Goal: Information Seeking & Learning: Learn about a topic

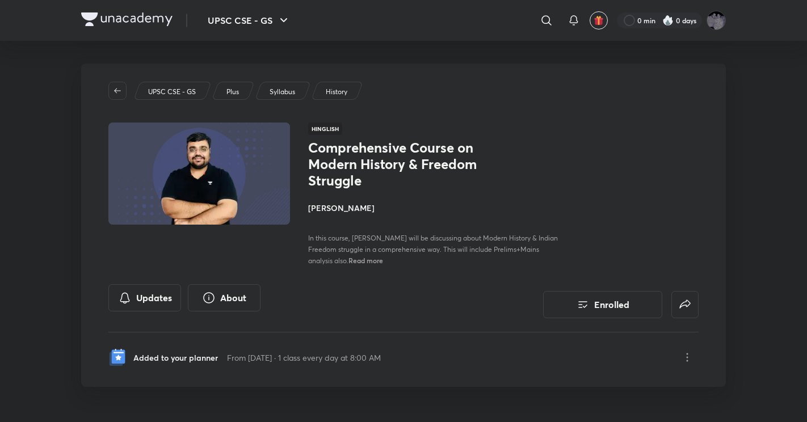
click at [119, 12] on div "UPSC CSE - GS ​ 0 min 0 days" at bounding box center [403, 20] width 645 height 41
click at [119, 19] on img at bounding box center [126, 19] width 91 height 14
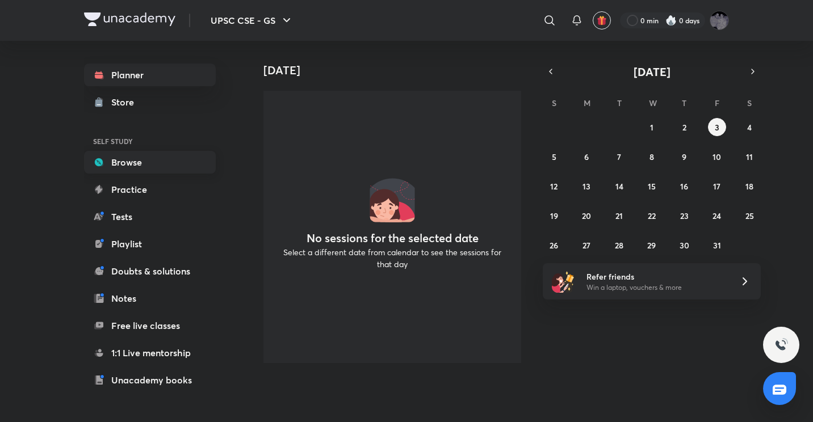
click at [183, 171] on link "Browse" at bounding box center [150, 162] width 132 height 23
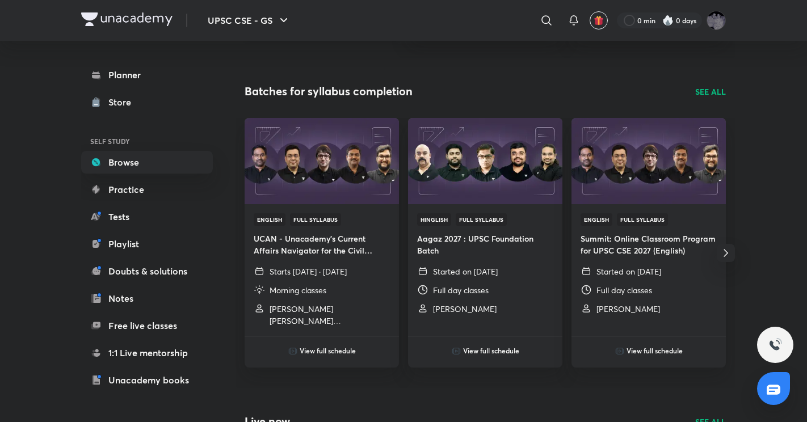
scroll to position [347, 0]
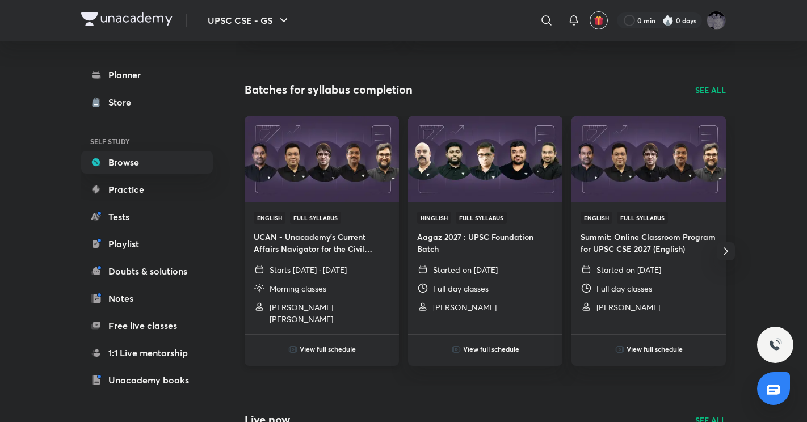
click at [348, 353] on h6 "View full schedule" at bounding box center [328, 349] width 56 height 10
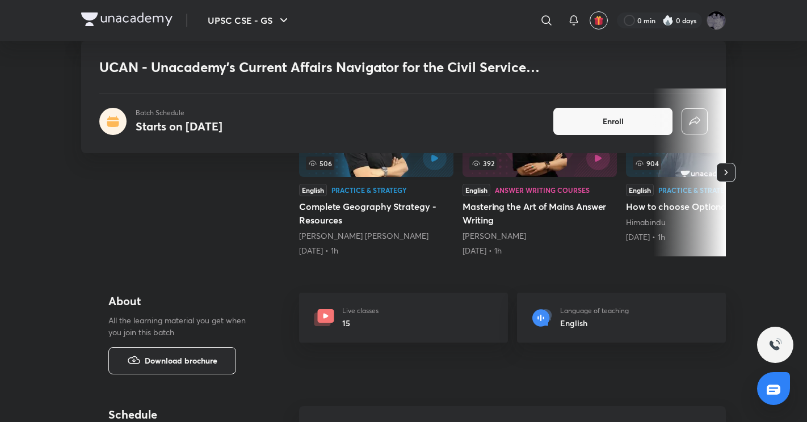
scroll to position [285, 0]
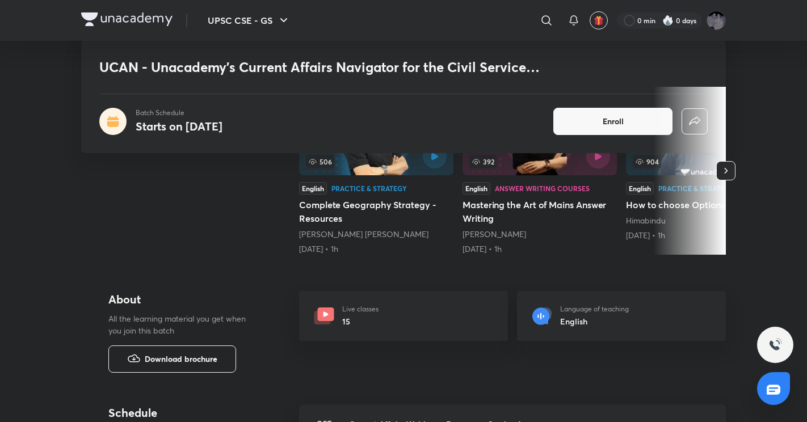
click at [202, 357] on span "Download brochure" at bounding box center [181, 359] width 73 height 12
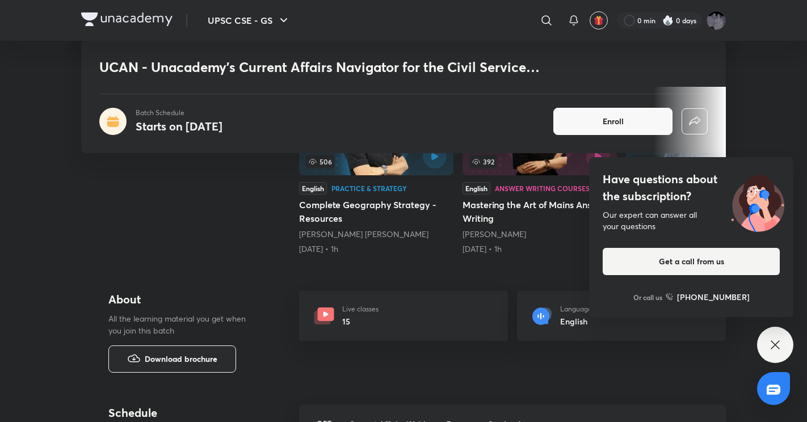
click at [151, 205] on div "Demo classes Watch free classes by the educators of this batch" at bounding box center [185, 173] width 154 height 172
click at [236, 245] on div "Demo classes Watch free classes by the educators of this batch" at bounding box center [185, 173] width 154 height 172
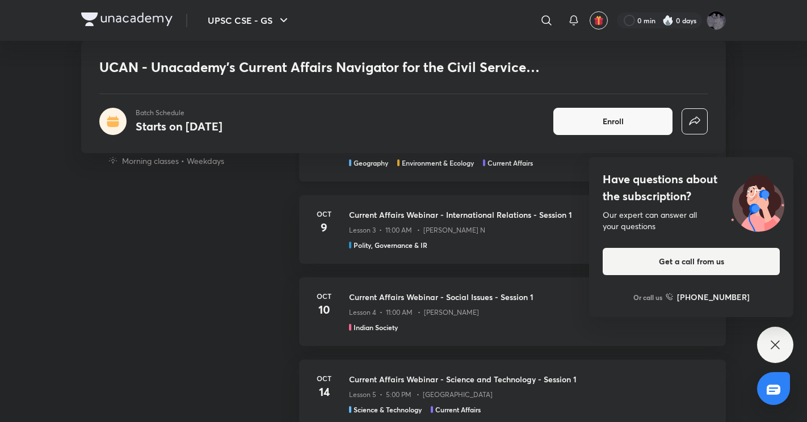
scroll to position [659, 0]
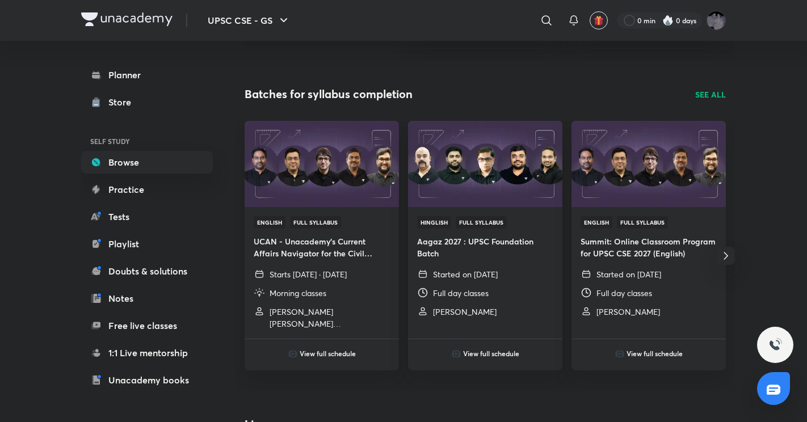
scroll to position [344, 0]
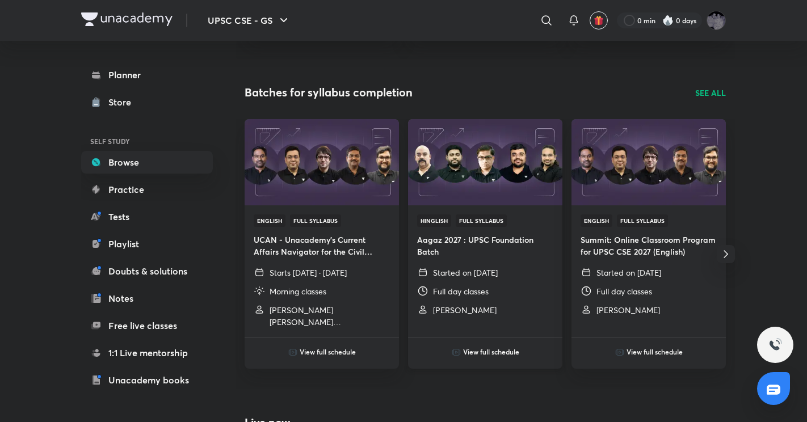
click at [475, 353] on h6 "View full schedule" at bounding box center [491, 352] width 56 height 10
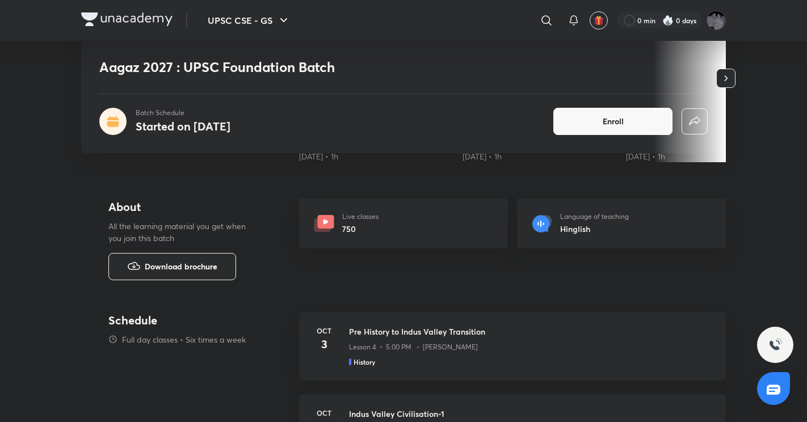
scroll to position [361, 0]
click at [205, 272] on span "Download brochure" at bounding box center [181, 266] width 73 height 12
